Goal: Find specific page/section: Find specific page/section

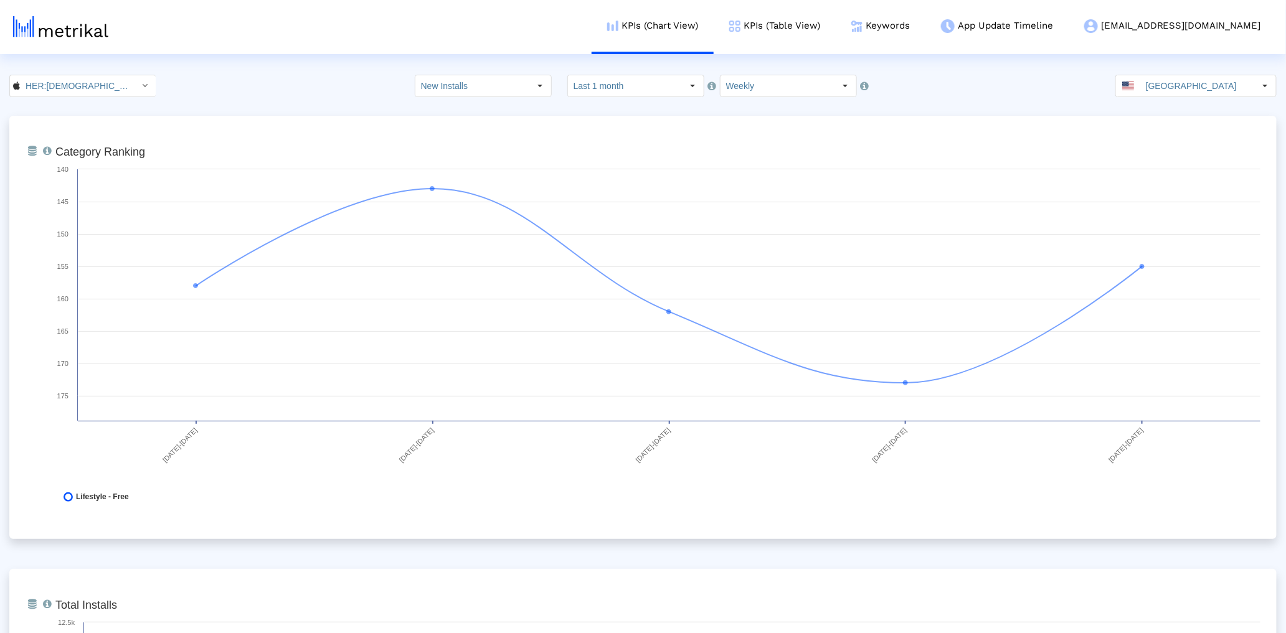
click at [670, 120] on div "From Database Ranking of the app in the Overall and Category Charts. Created wi…" at bounding box center [642, 327] width 1267 height 423
click at [1223, 97] on link "Customer Settings" at bounding box center [1215, 92] width 85 height 9
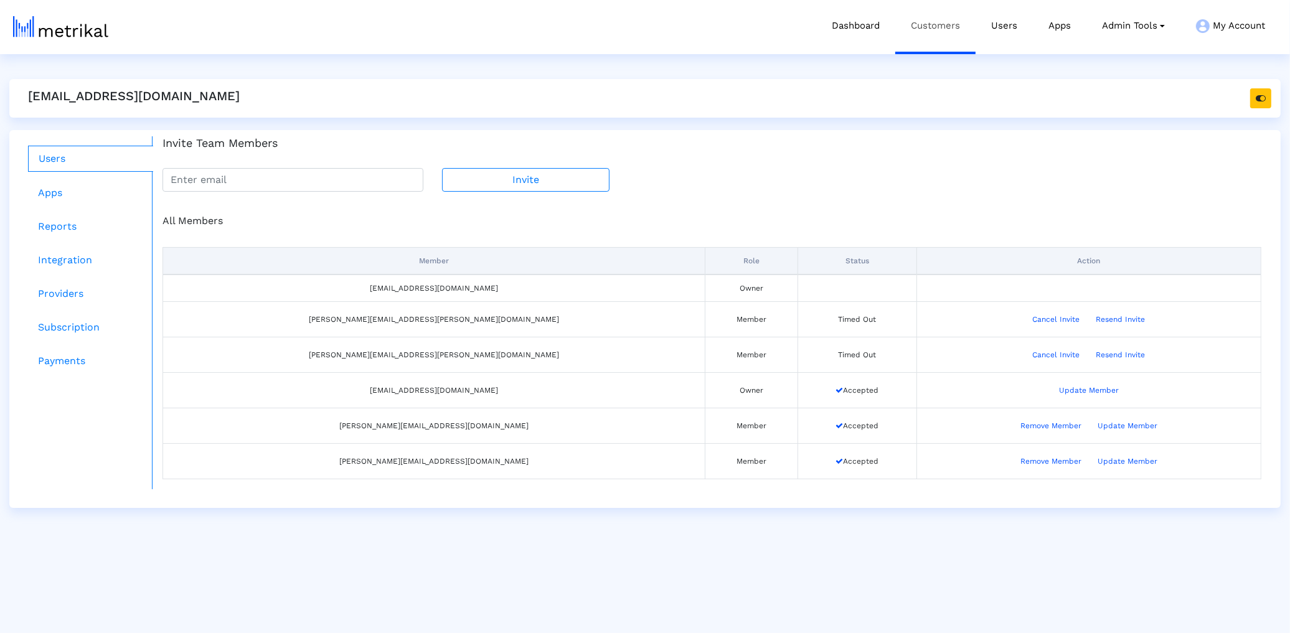
click at [961, 31] on link "Customers" at bounding box center [935, 26] width 80 height 52
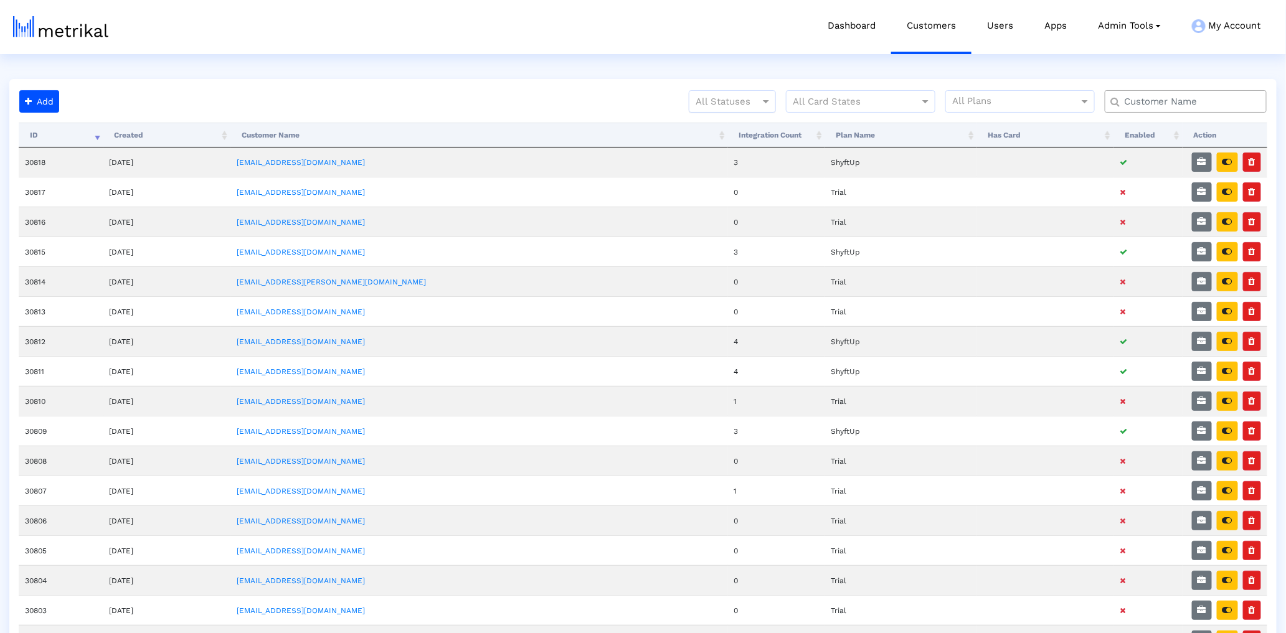
click at [736, 110] on div "All Statuses" at bounding box center [732, 101] width 87 height 22
click at [939, 33] on link "Customers" at bounding box center [931, 26] width 80 height 52
click at [1142, 102] on input "text" at bounding box center [1188, 101] width 146 height 13
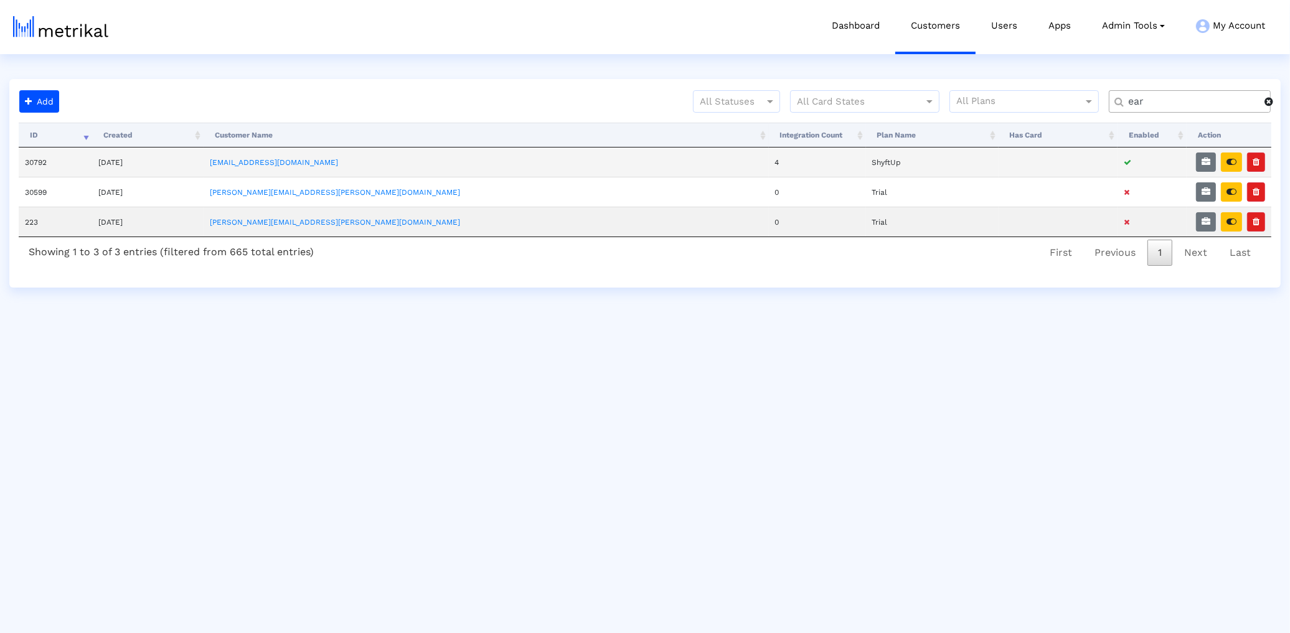
type input "ear"
click at [29, 160] on td "30792" at bounding box center [55, 162] width 73 height 29
copy td "30792"
